Goal: Information Seeking & Learning: Check status

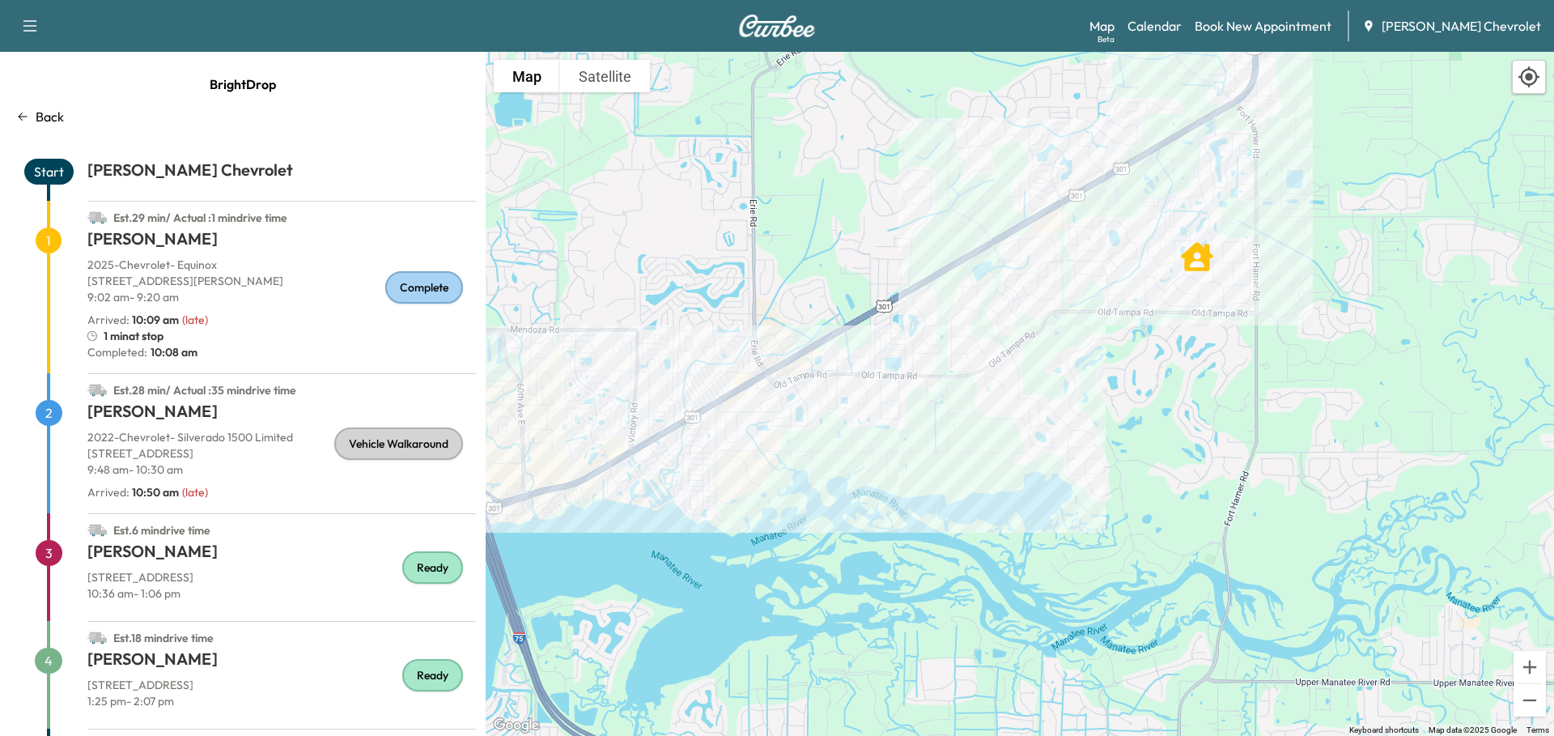
click at [40, 410] on span "2" at bounding box center [49, 413] width 27 height 26
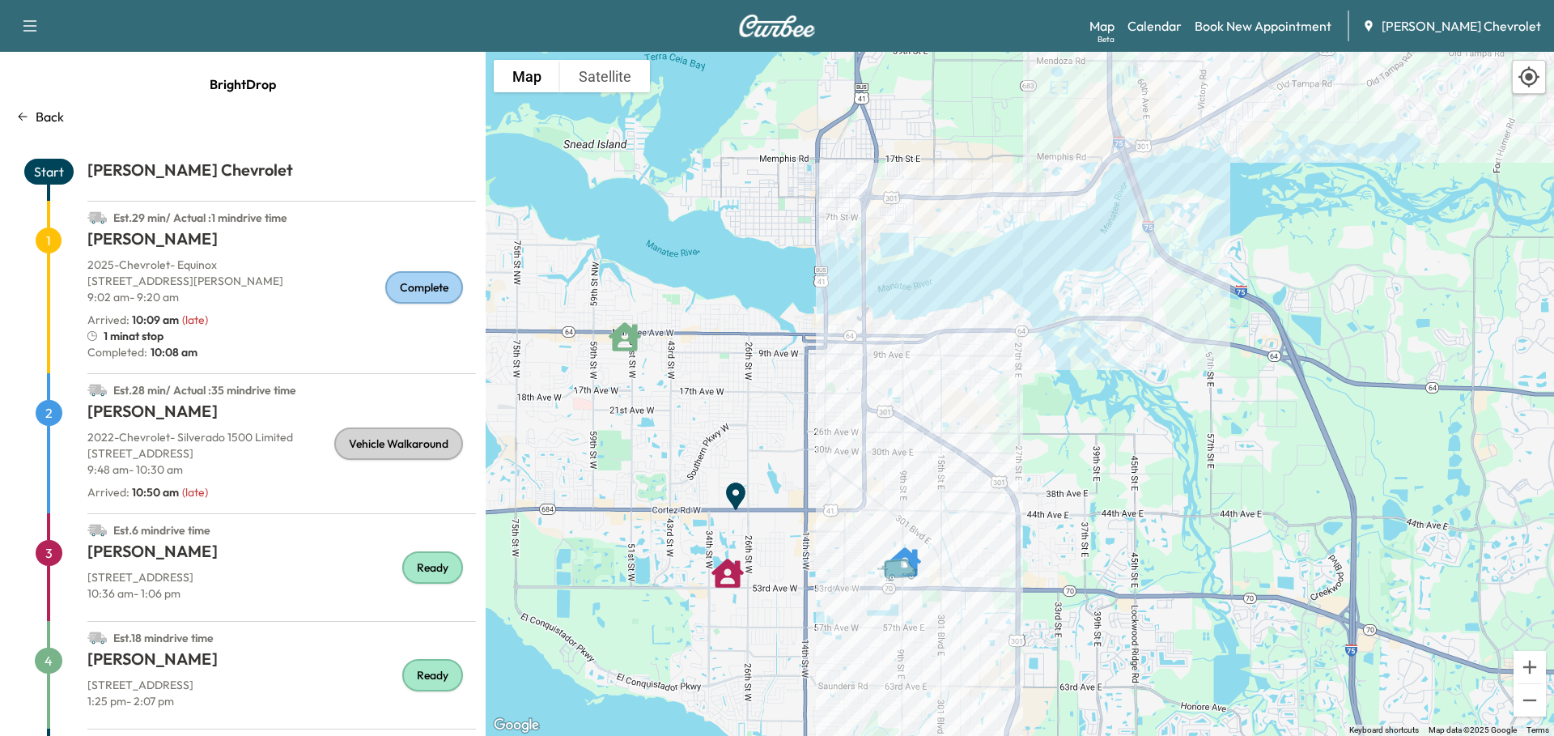
drag, startPoint x: 658, startPoint y: 435, endPoint x: 1161, endPoint y: 194, distance: 557.6
click at [1192, 178] on div "To activate drag with keyboard, press Alt + Enter. Once in keyboard drag state,…" at bounding box center [1020, 394] width 1068 height 684
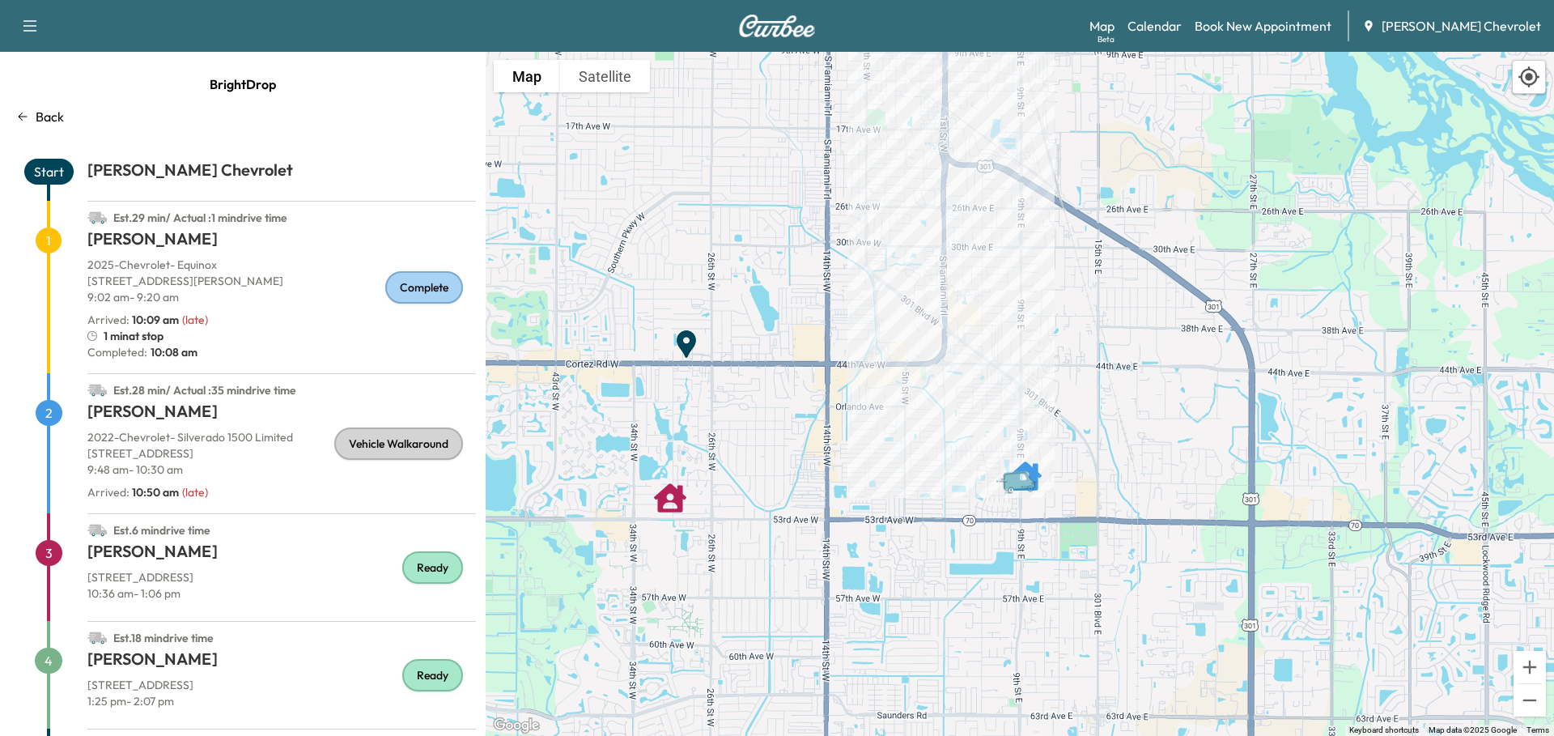
drag, startPoint x: 779, startPoint y: 520, endPoint x: 919, endPoint y: 449, distance: 156.7
click at [919, 449] on div "To activate drag with keyboard, press Alt + Enter. Once in keyboard drag state,…" at bounding box center [1020, 394] width 1068 height 684
drag, startPoint x: 178, startPoint y: 564, endPoint x: 192, endPoint y: 458, distance: 106.9
click at [192, 458] on div "Start [PERSON_NAME] Chevrolet Est. 29 min / Actual : 1 min drive time 1 [PERSON…" at bounding box center [243, 478] width 466 height 639
click at [202, 425] on h1 "[PERSON_NAME]" at bounding box center [281, 414] width 389 height 29
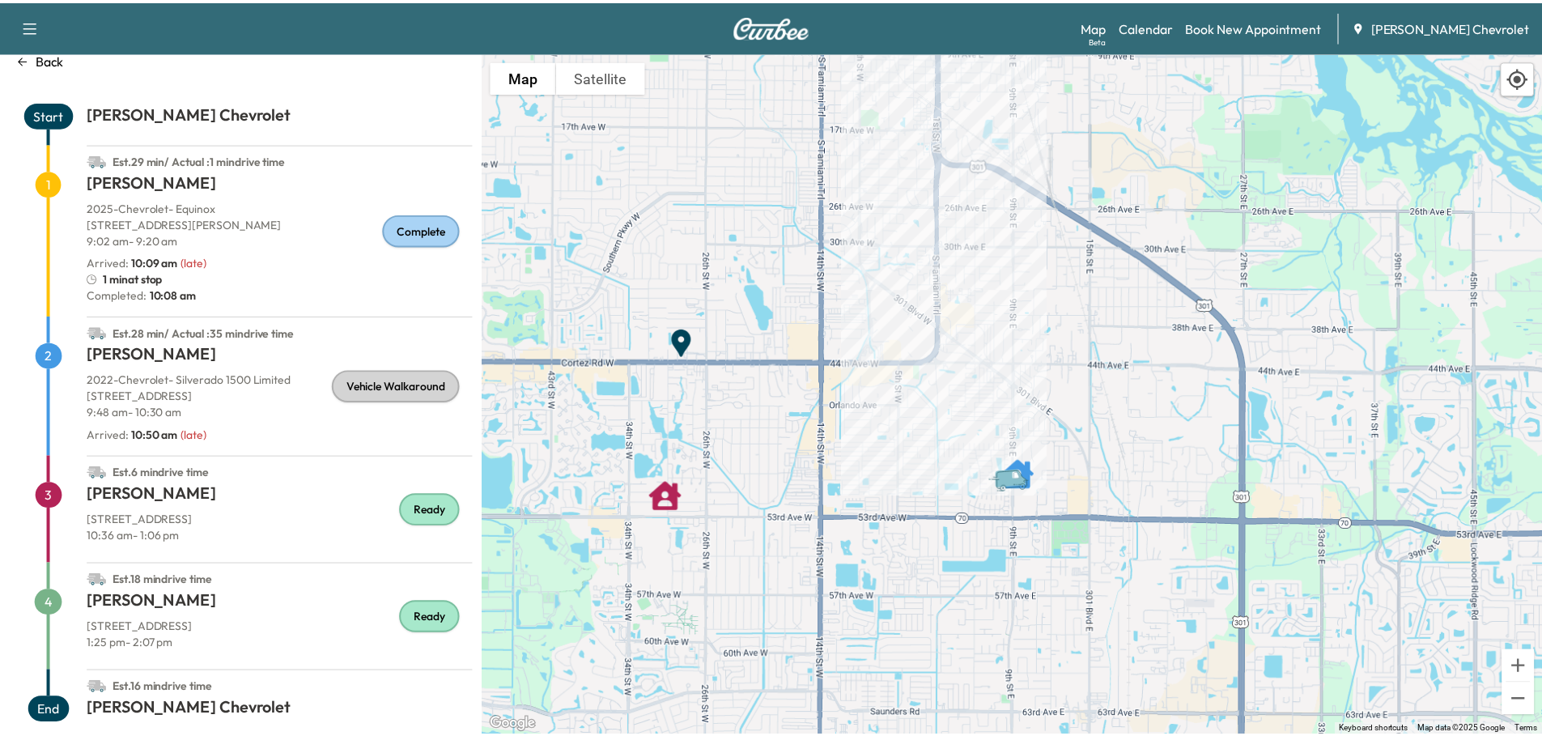
scroll to position [78, 0]
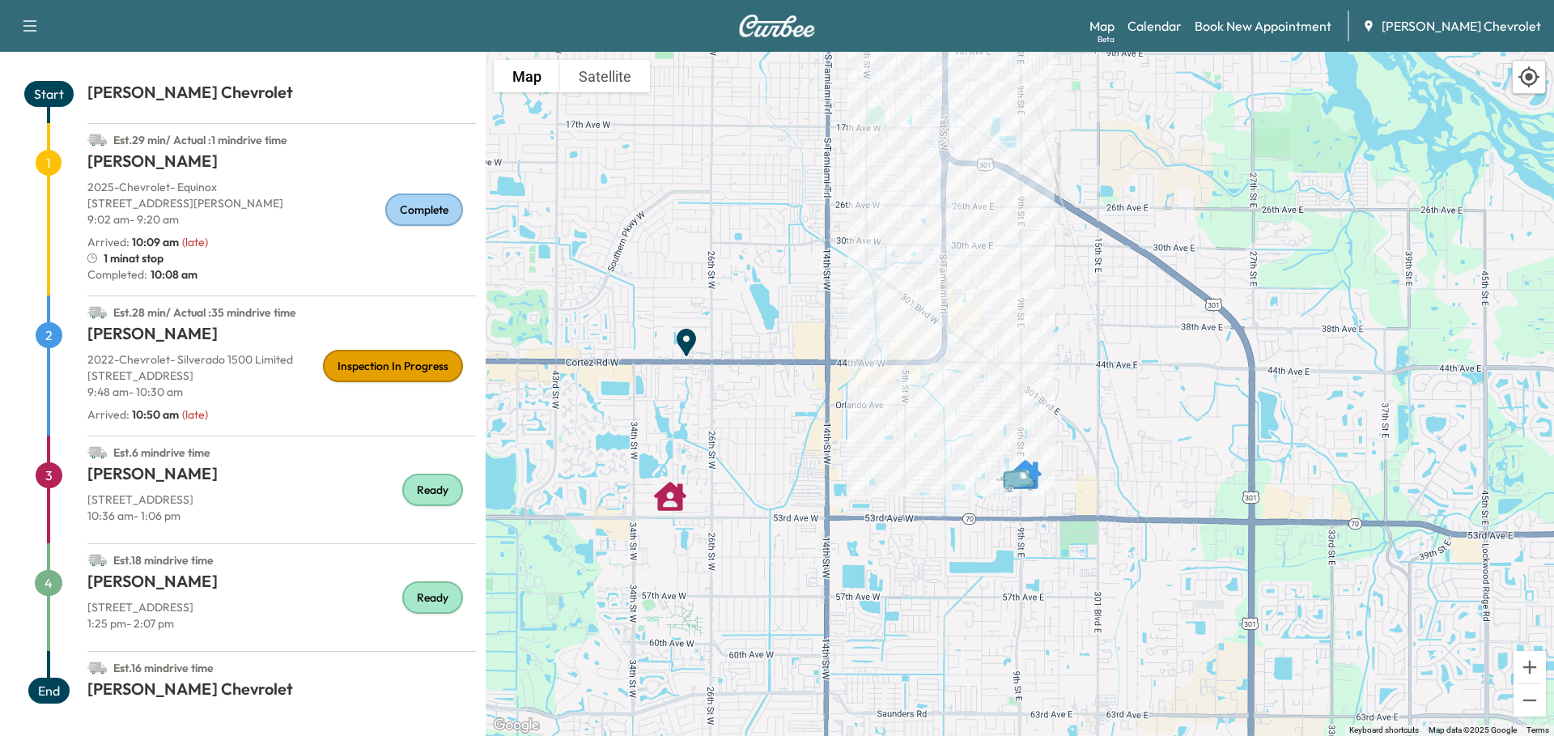
click at [48, 339] on span "2" at bounding box center [49, 335] width 27 height 26
click at [44, 333] on span "2" at bounding box center [49, 335] width 27 height 26
click at [1182, 25] on link "Calendar" at bounding box center [1155, 25] width 54 height 19
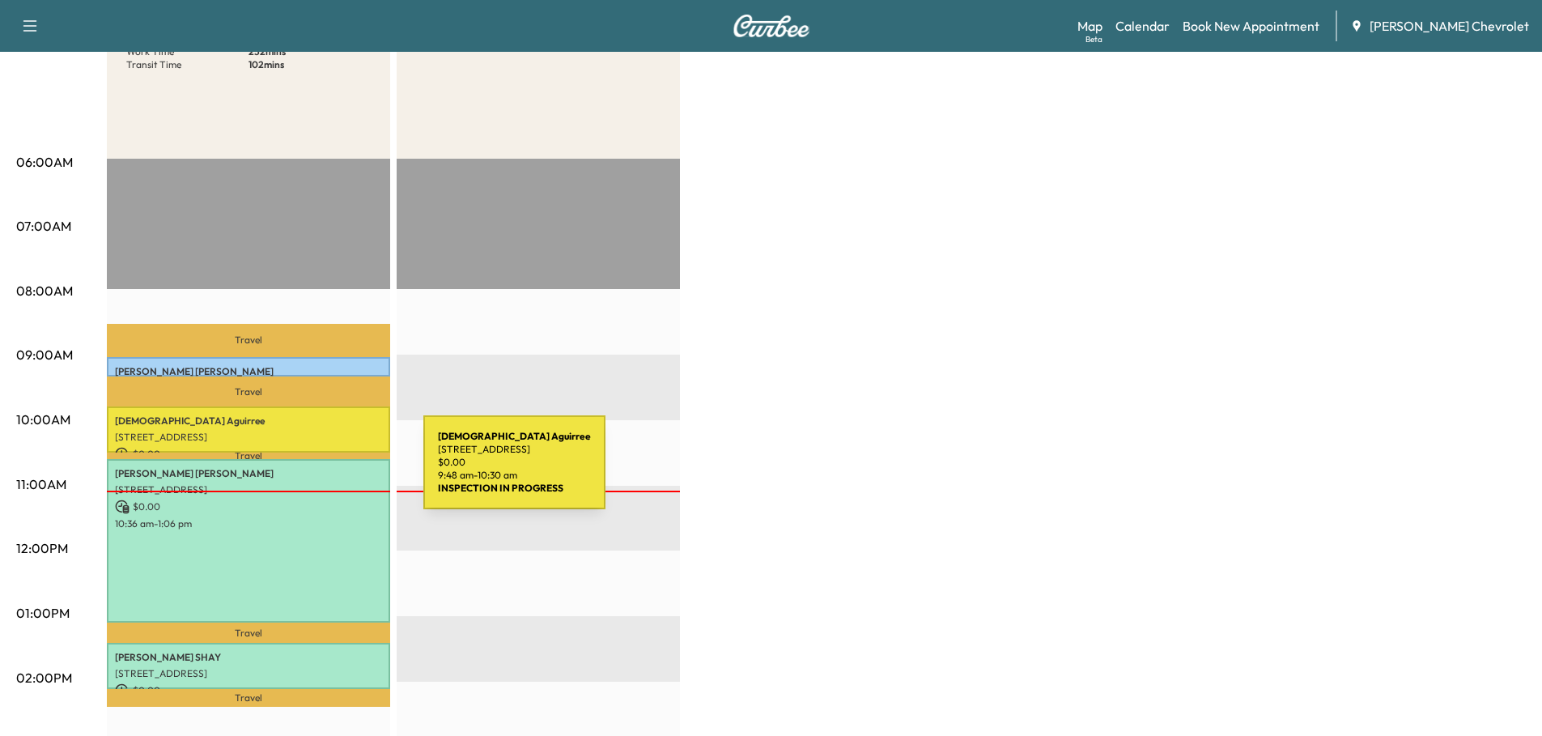
scroll to position [243, 0]
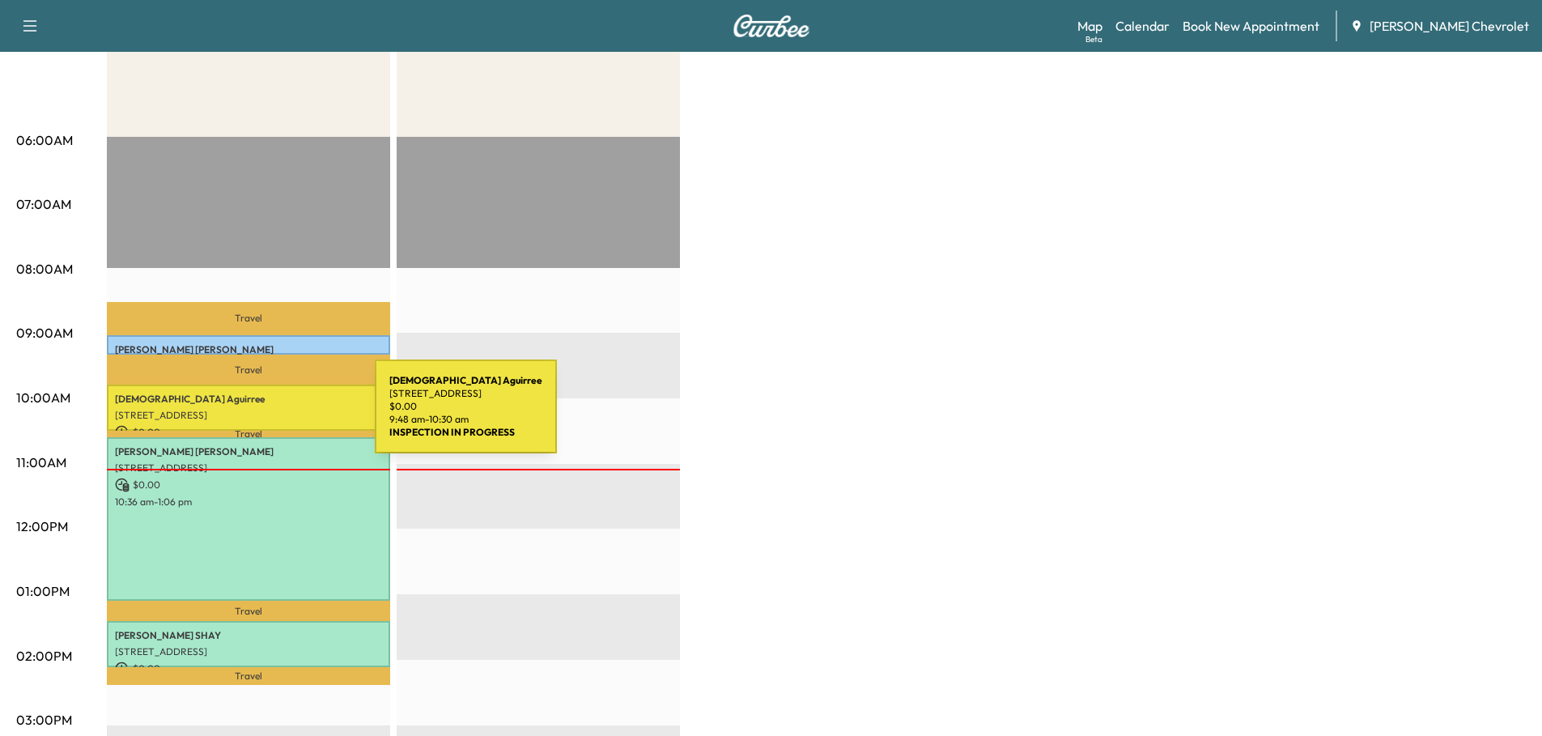
click at [253, 412] on p "[STREET_ADDRESS]" at bounding box center [248, 415] width 267 height 13
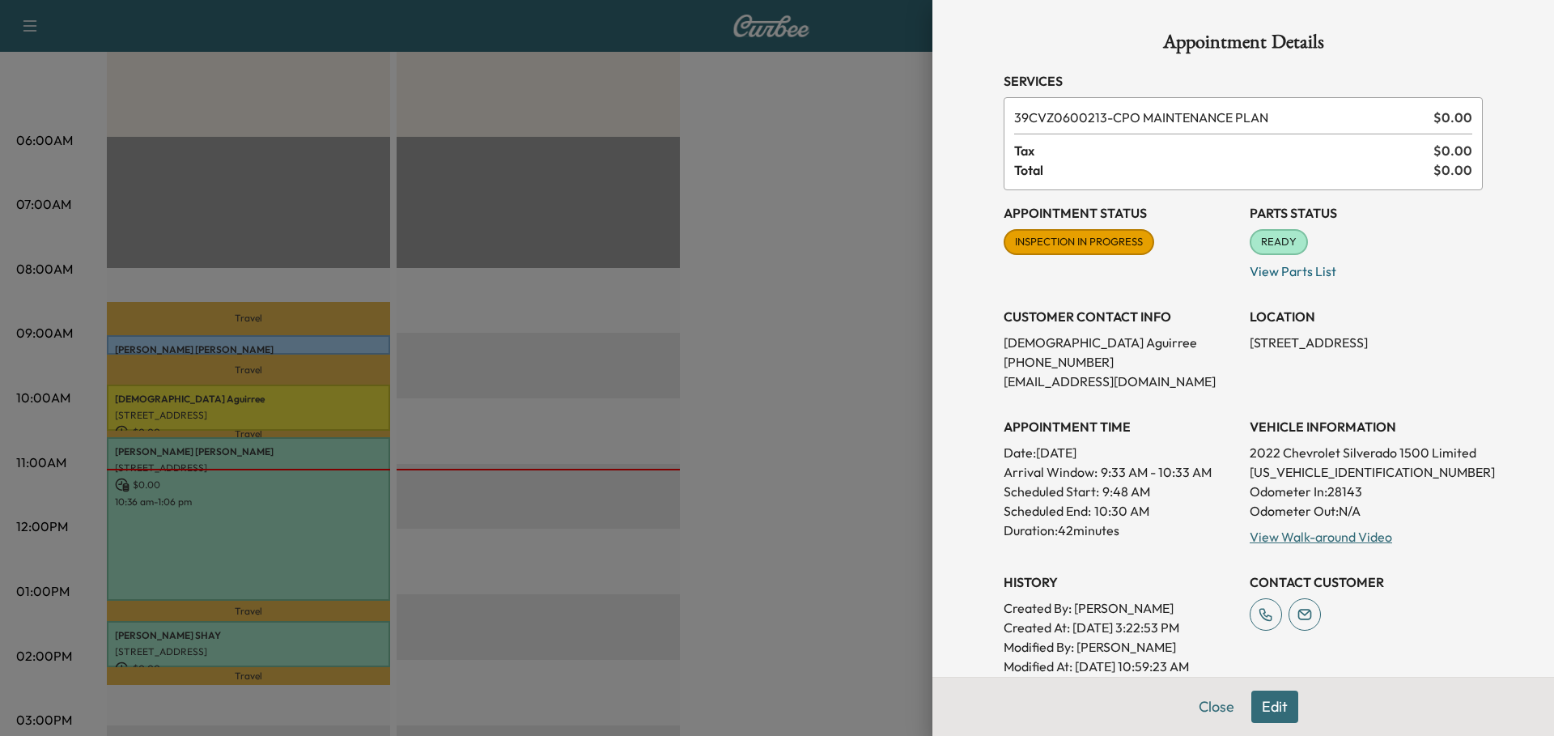
click at [612, 389] on div at bounding box center [777, 368] width 1554 height 736
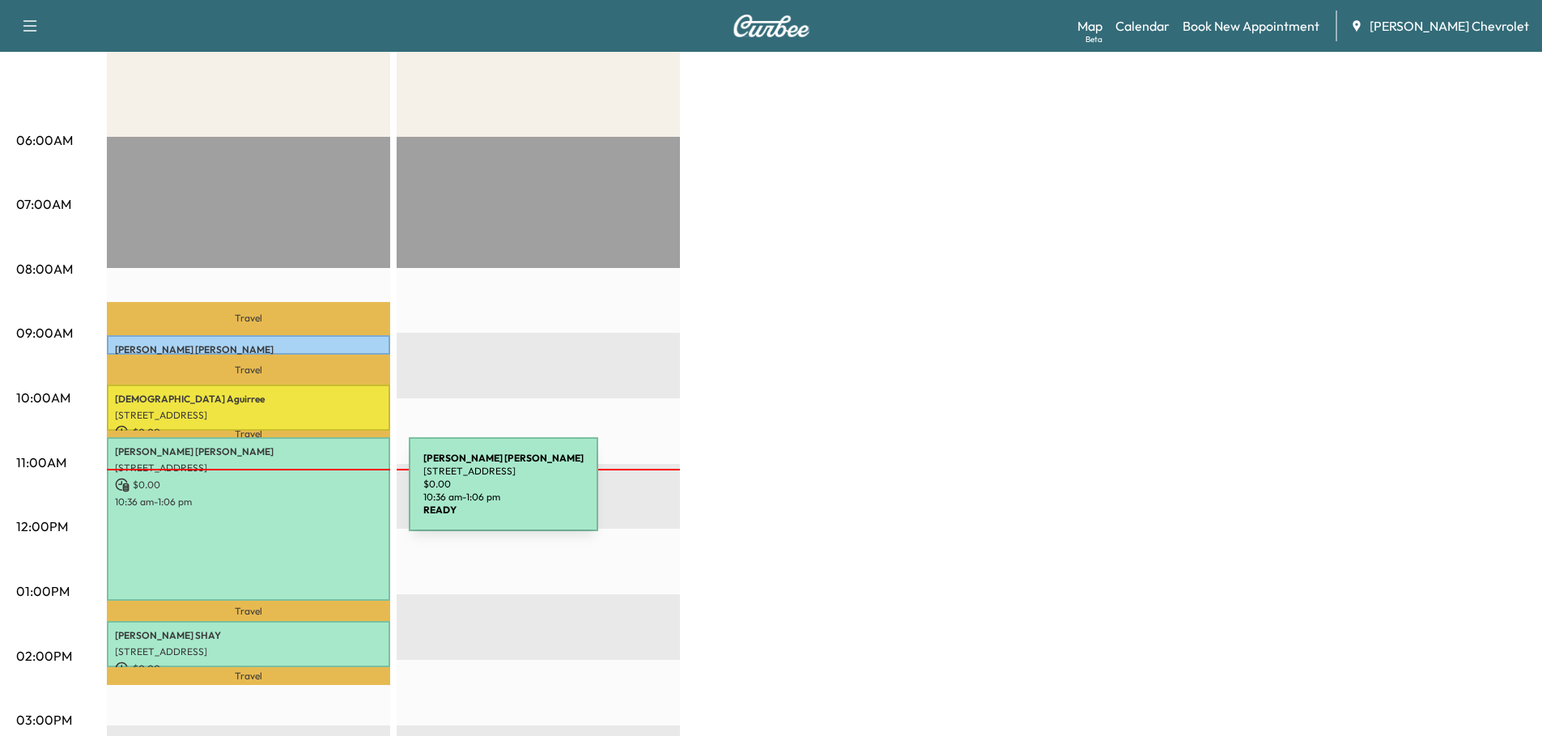
click at [274, 508] on div "[PERSON_NAME] [STREET_ADDRESS] $ 0.00 10:36 am - 1:06 pm" at bounding box center [248, 519] width 283 height 164
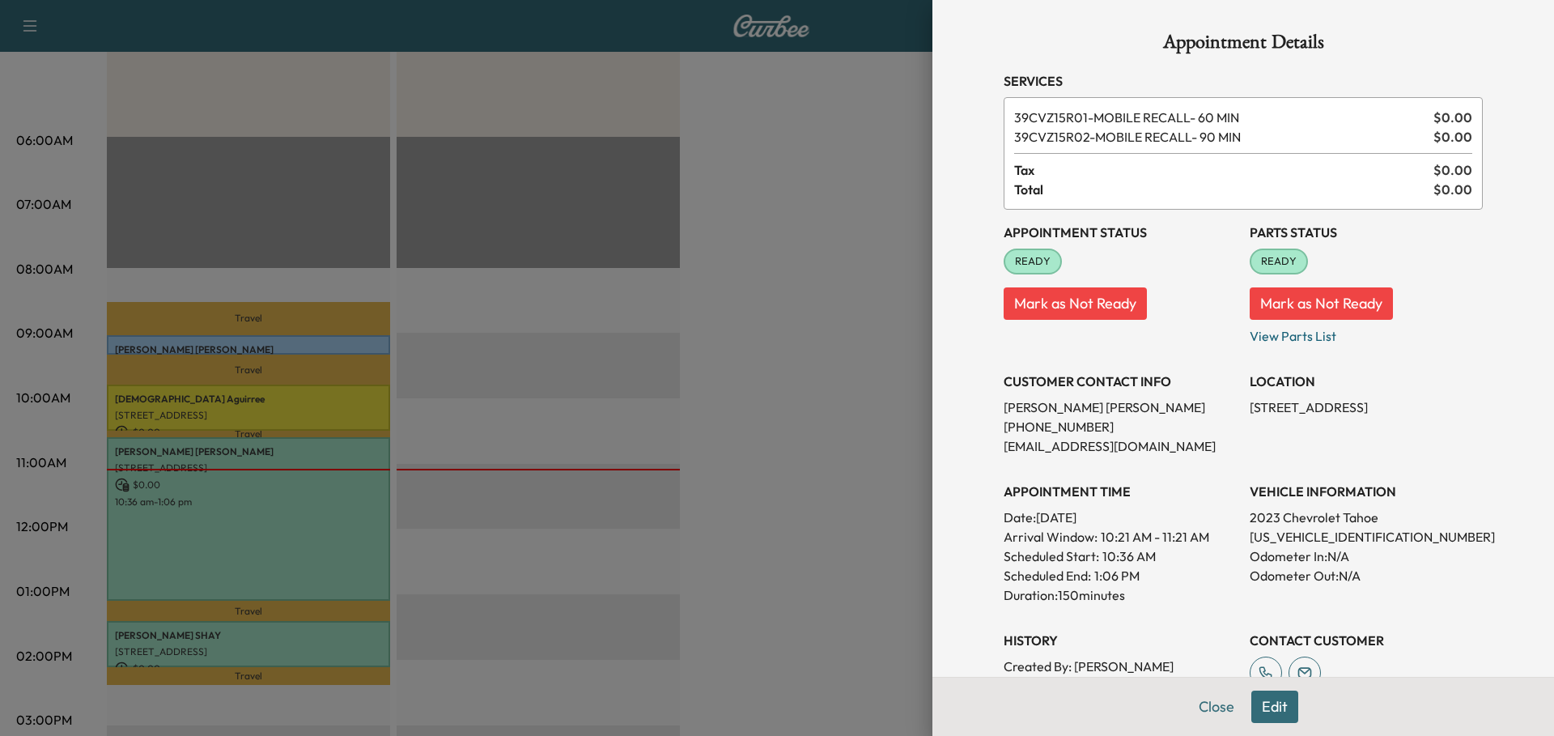
click at [840, 435] on div at bounding box center [777, 368] width 1554 height 736
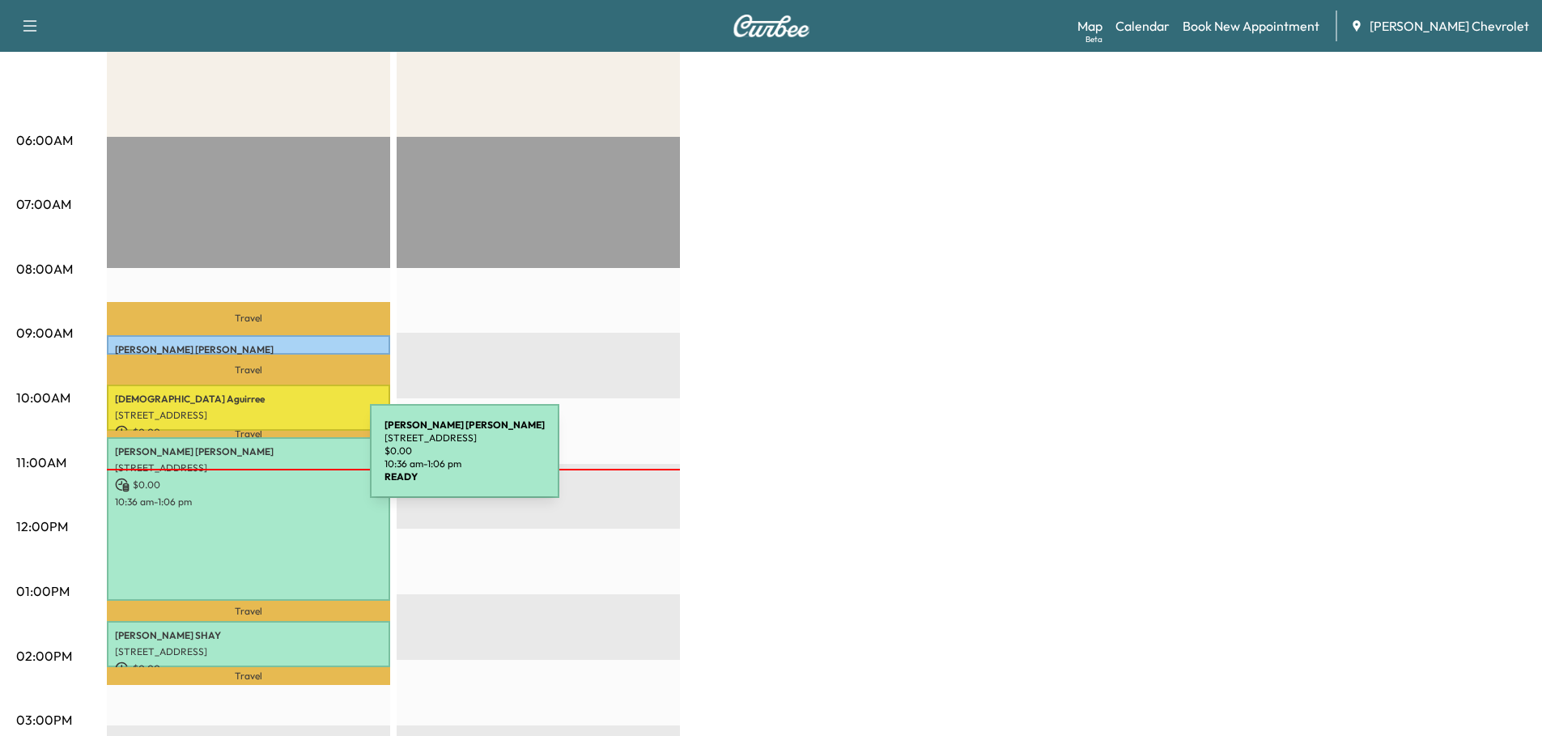
click at [249, 461] on p "[STREET_ADDRESS]" at bounding box center [248, 467] width 267 height 13
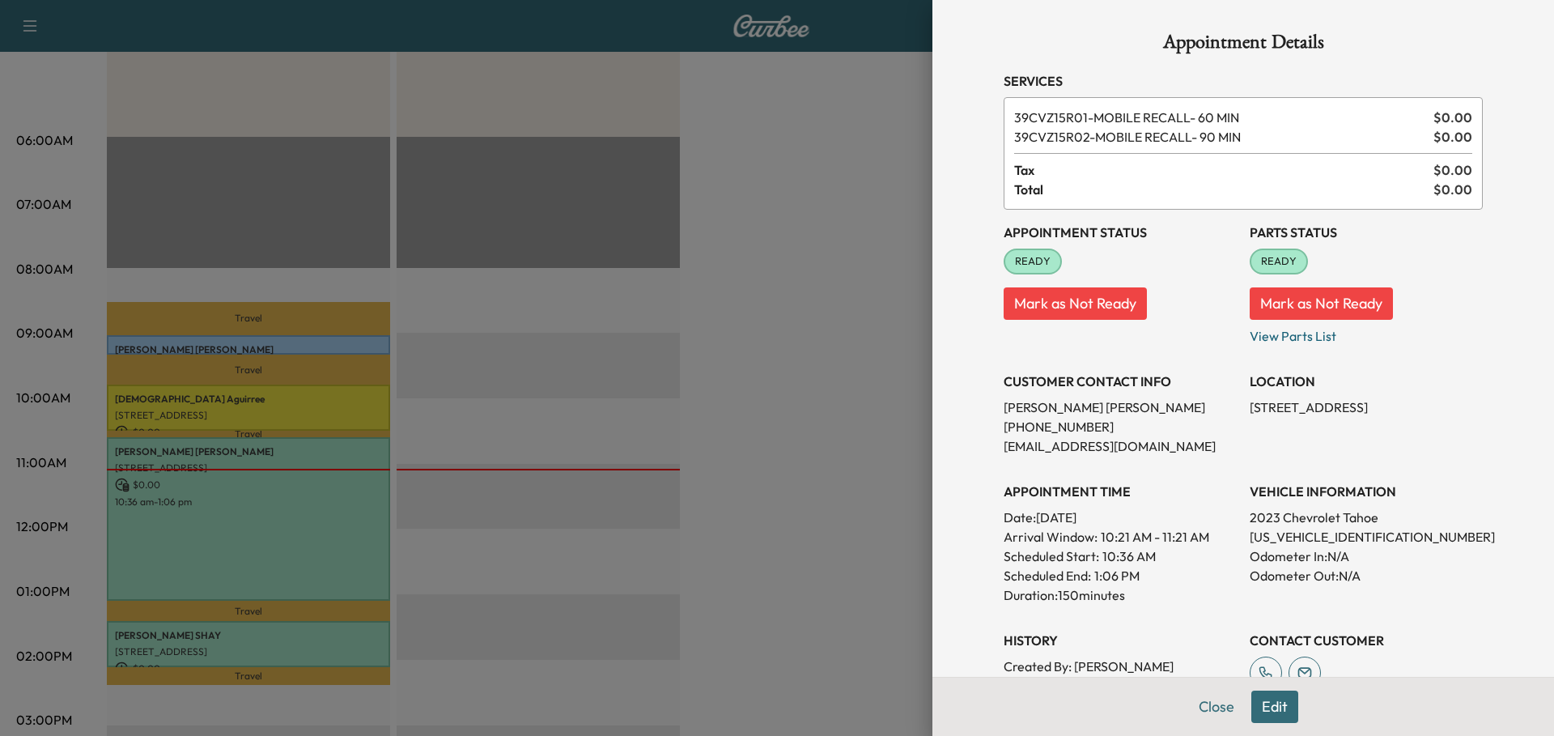
click at [729, 407] on div at bounding box center [777, 368] width 1554 height 736
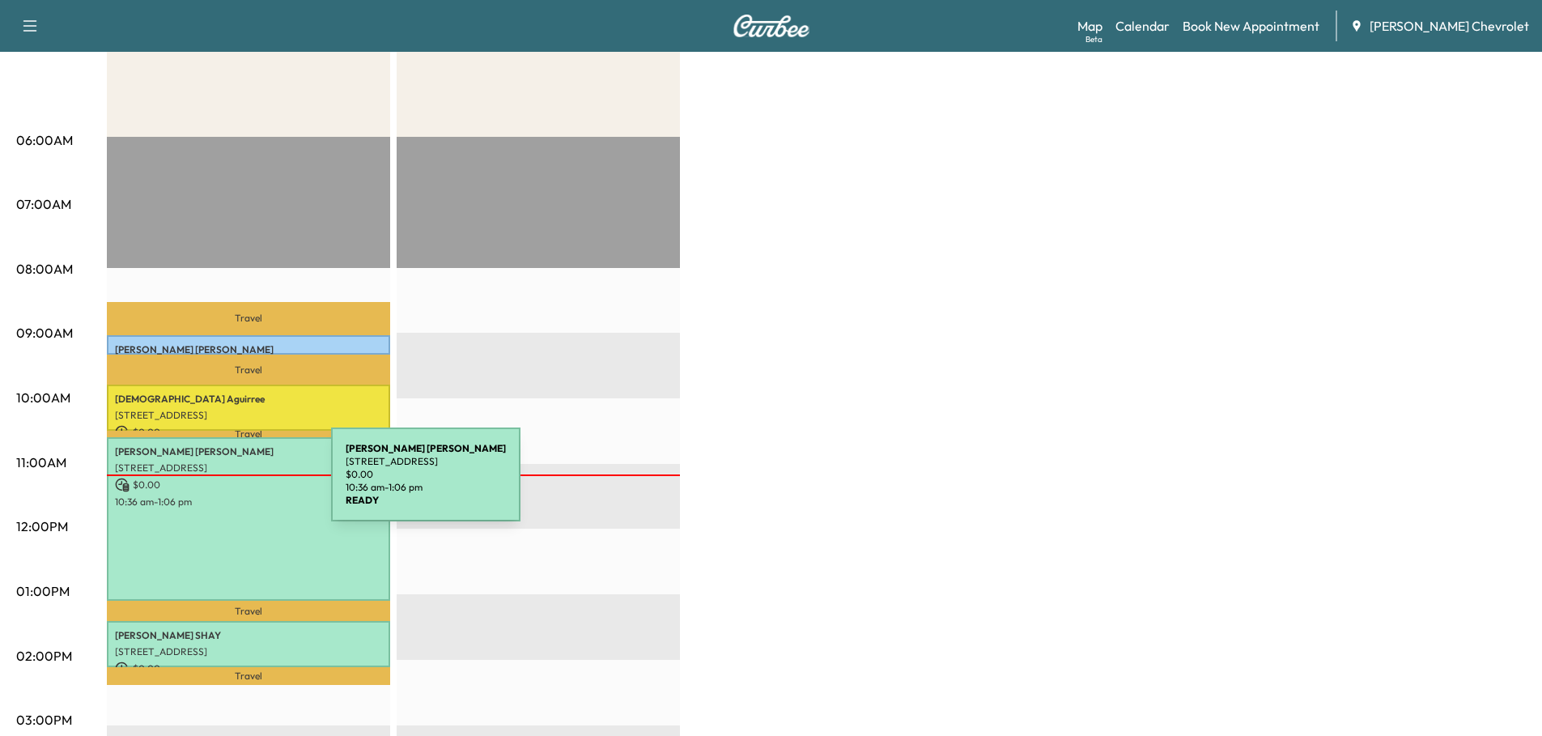
click at [210, 484] on p "$ 0.00" at bounding box center [248, 485] width 267 height 15
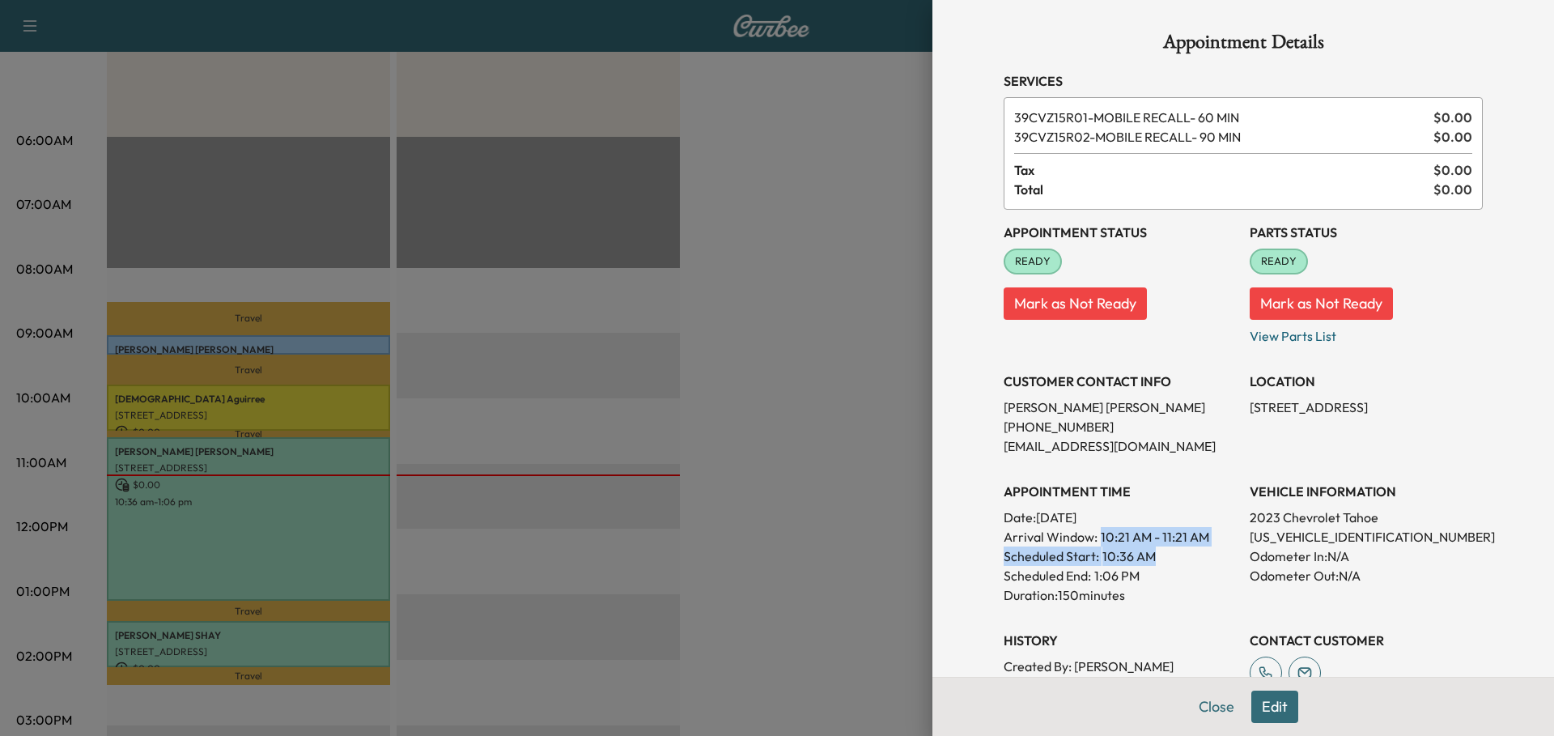
drag, startPoint x: 1088, startPoint y: 535, endPoint x: 1193, endPoint y: 556, distance: 107.3
click at [1193, 556] on div "APPOINTMENT TIME Date: [DATE] Arrival Window: 10:21 AM - 11:21 AM Scheduled Sta…" at bounding box center [1120, 537] width 233 height 136
click at [1193, 556] on div "Scheduled Start: 10:36 AM" at bounding box center [1120, 555] width 233 height 19
click at [1201, 707] on button "Close" at bounding box center [1216, 706] width 57 height 32
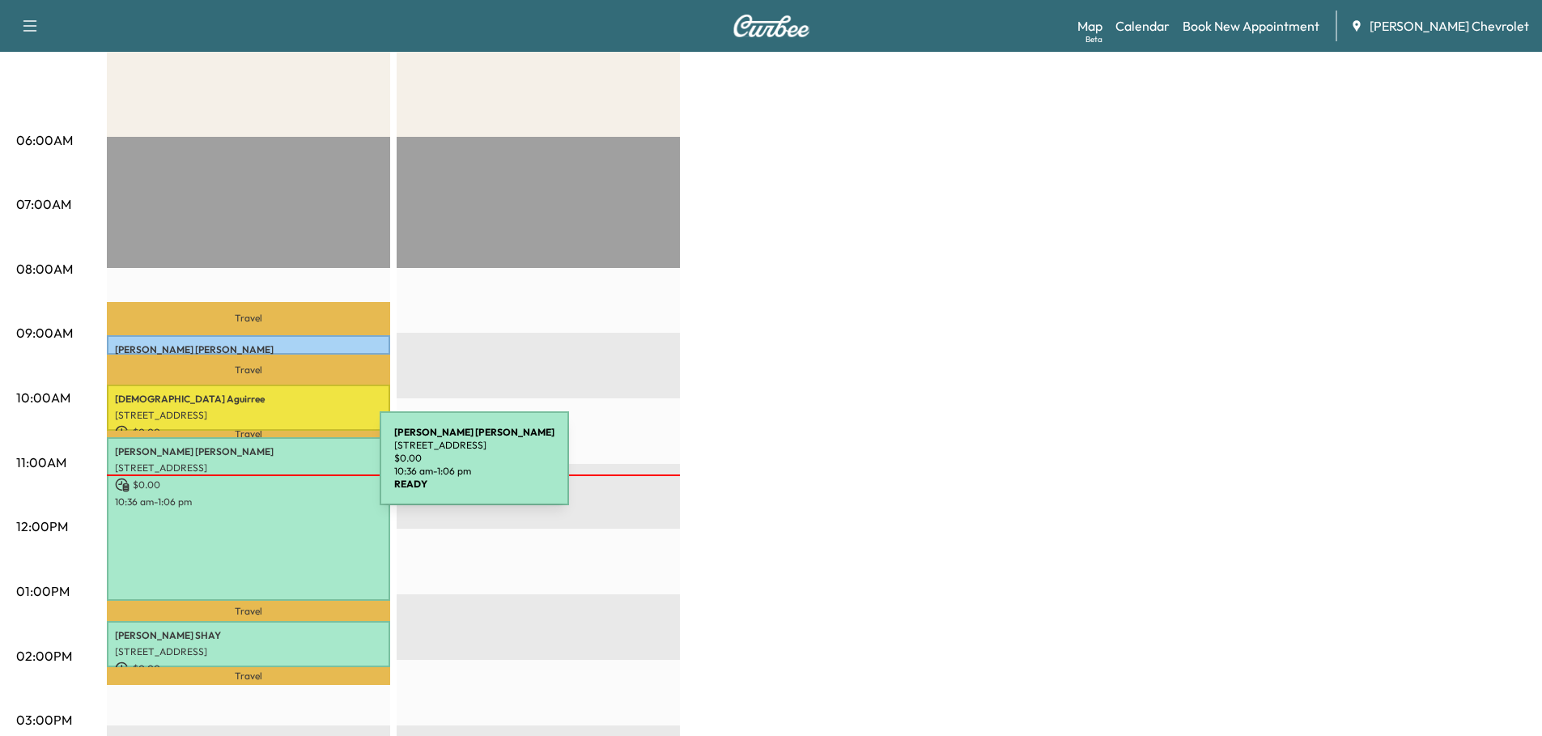
click at [258, 468] on p "[STREET_ADDRESS]" at bounding box center [248, 467] width 267 height 13
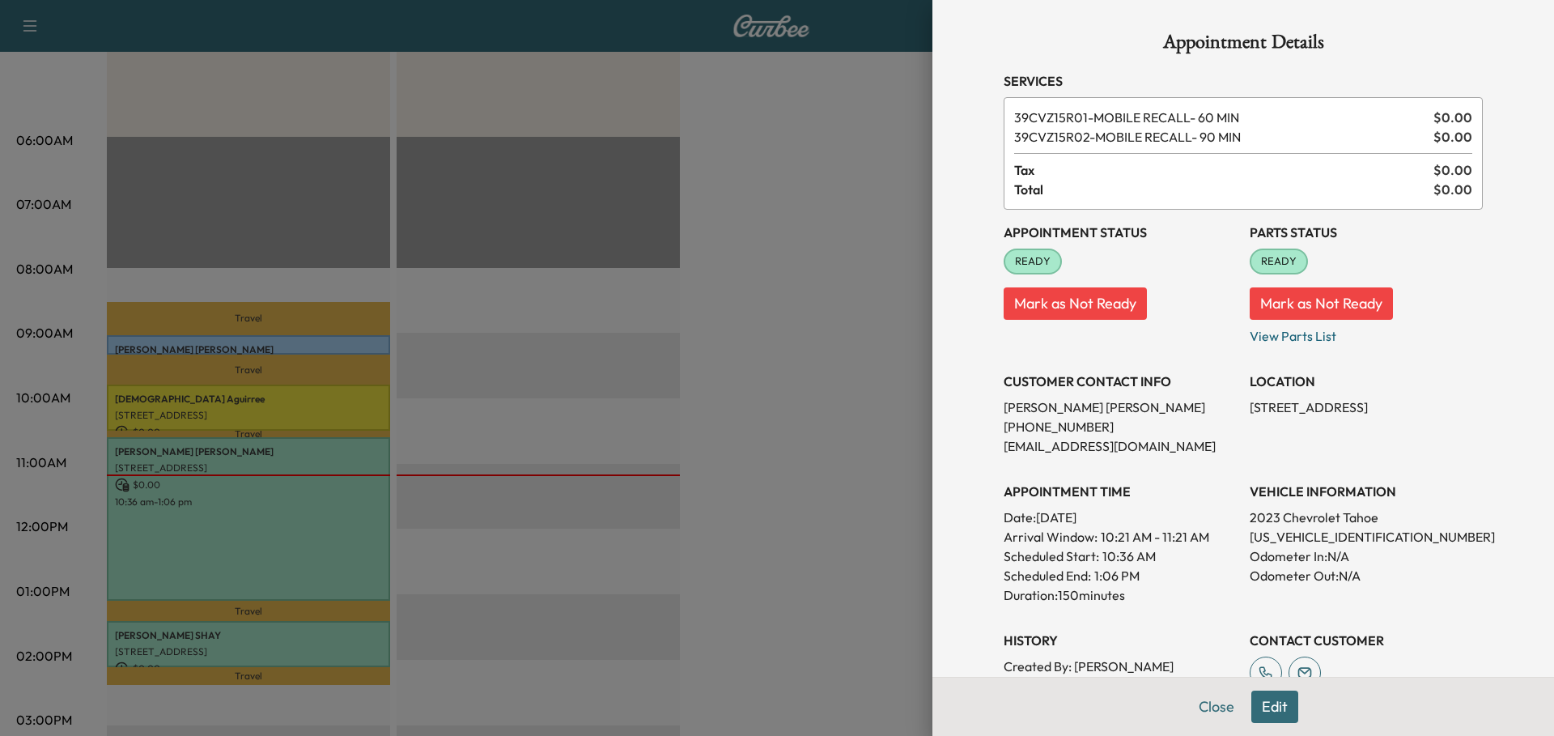
click at [777, 219] on div at bounding box center [777, 368] width 1554 height 736
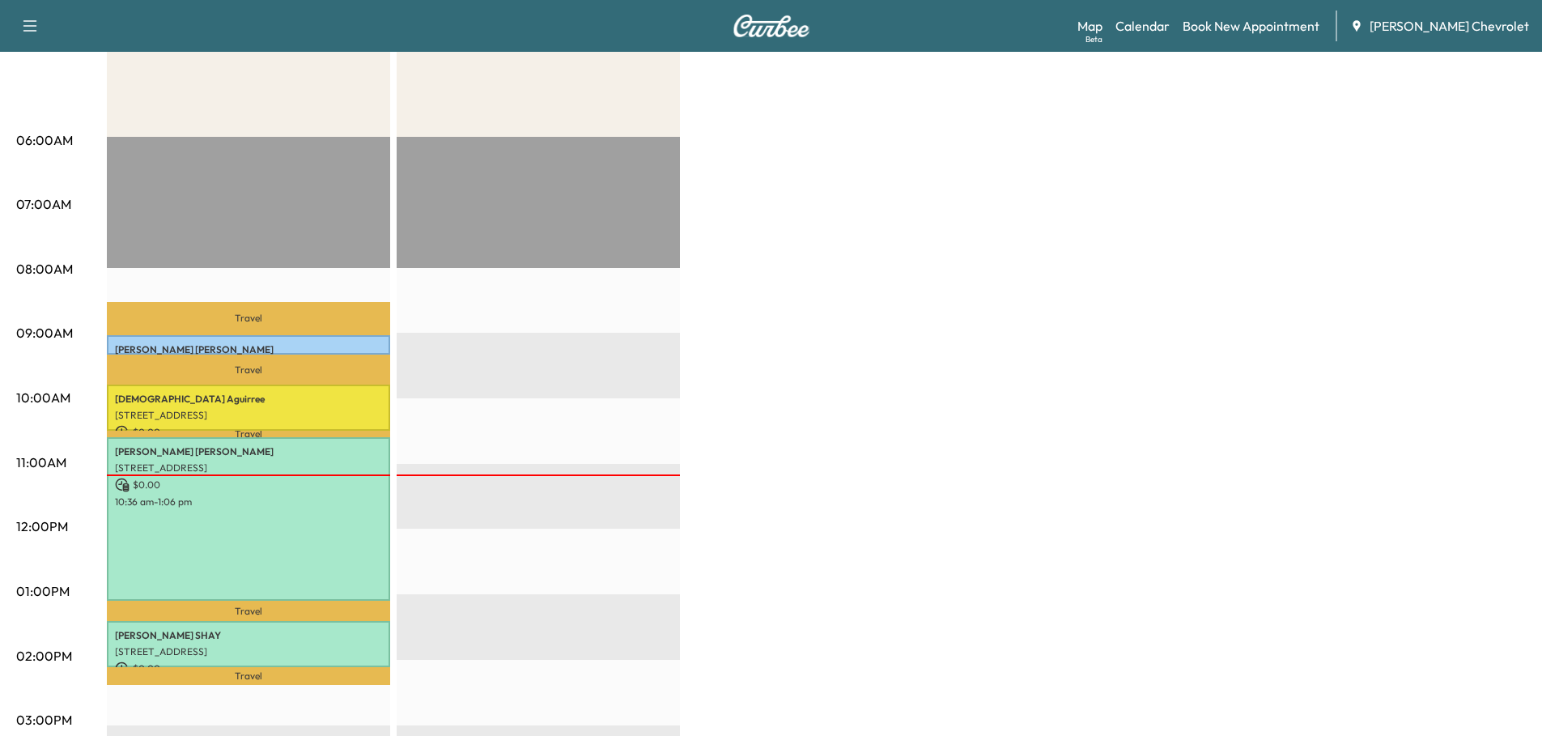
click at [1102, 21] on link "Map Beta" at bounding box center [1089, 25] width 25 height 19
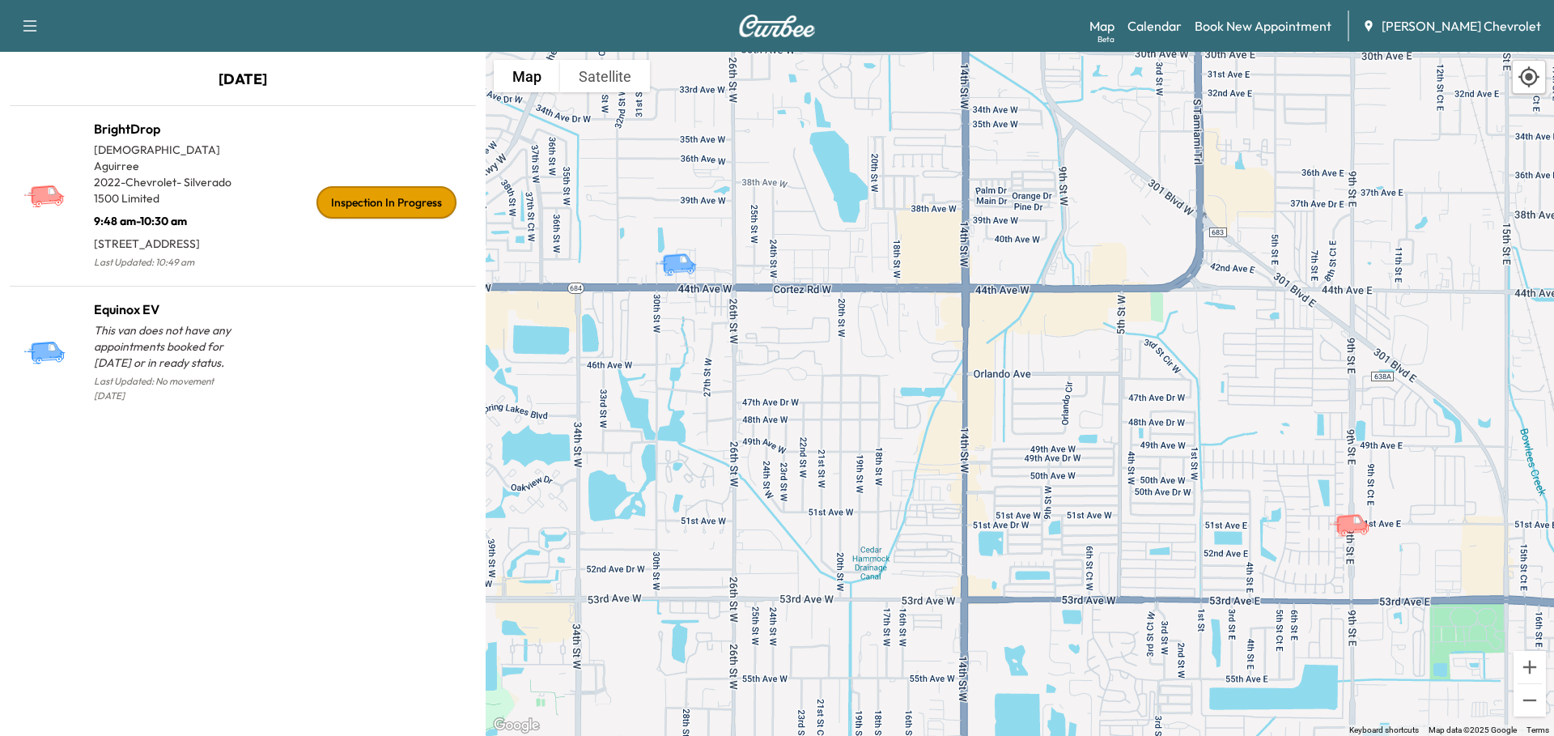
click at [233, 229] on p "[STREET_ADDRESS]" at bounding box center [168, 240] width 149 height 23
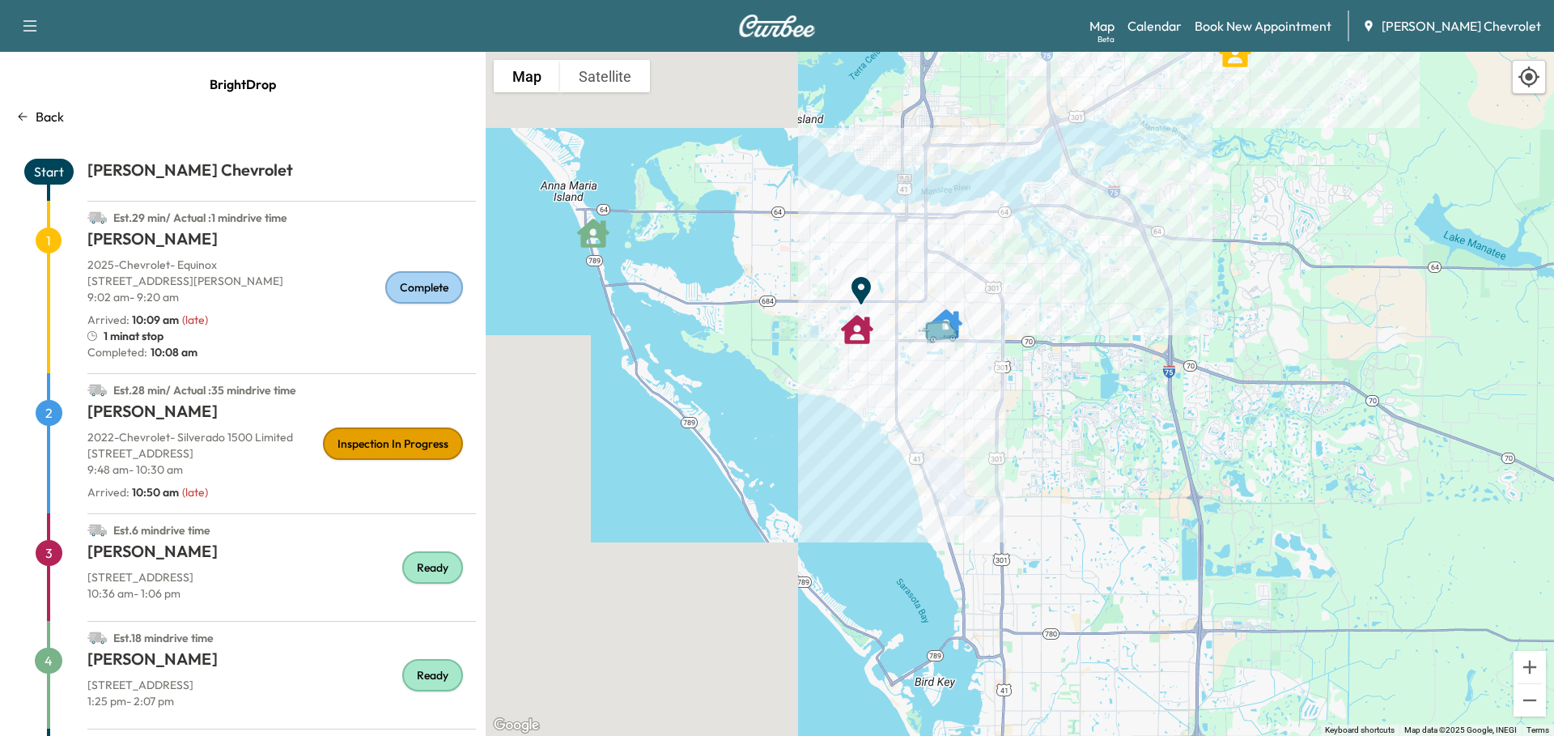
drag, startPoint x: 1031, startPoint y: 476, endPoint x: 924, endPoint y: 281, distance: 222.4
click at [924, 281] on div "To activate drag with keyboard, press Alt + Enter. Once in keyboard drag state,…" at bounding box center [1020, 394] width 1068 height 684
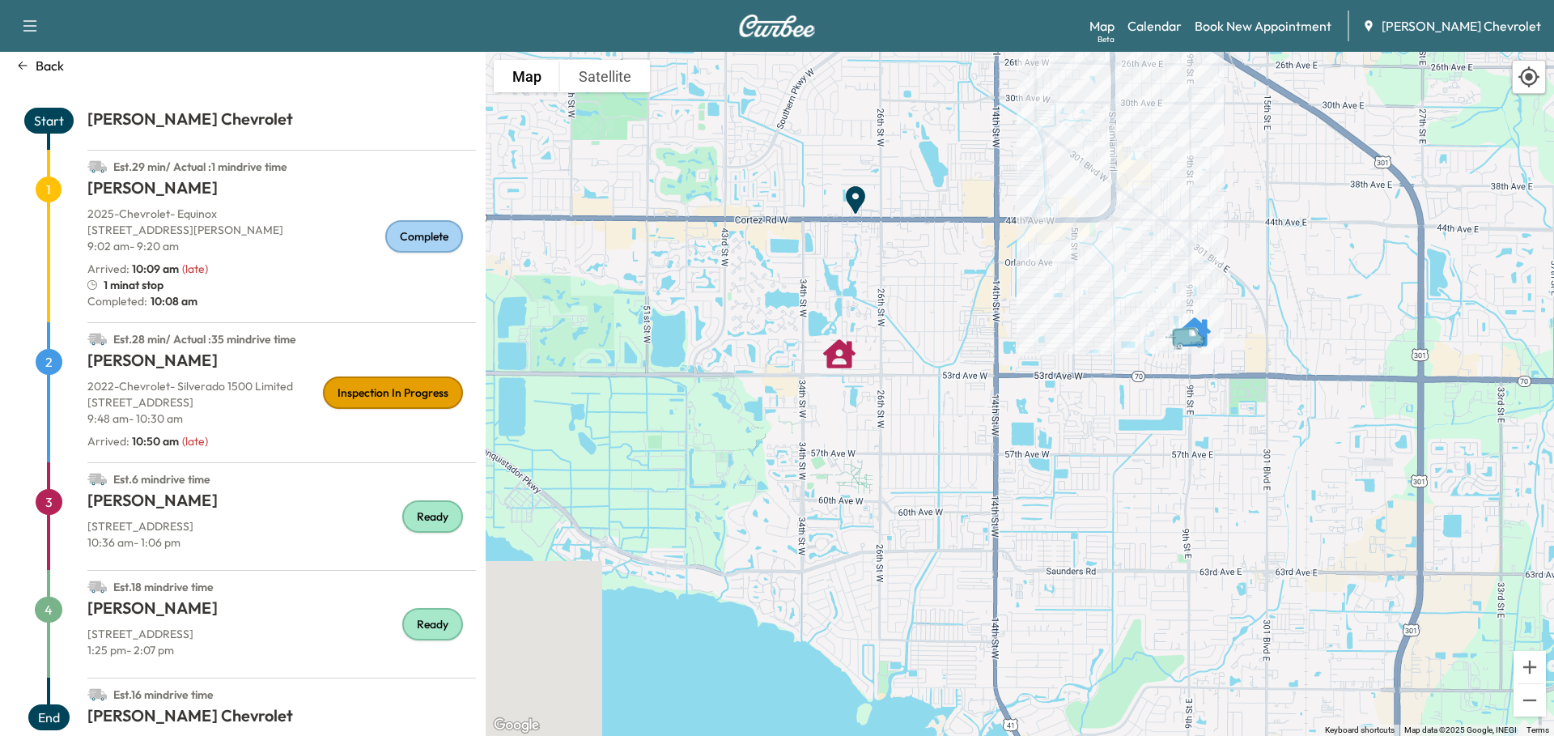
scroll to position [78, 0]
